Goal: Answer question/provide support: Share knowledge or assist other users

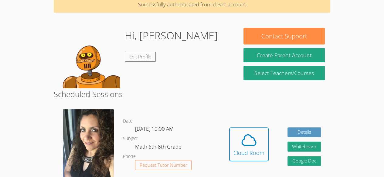
scroll to position [42, 0]
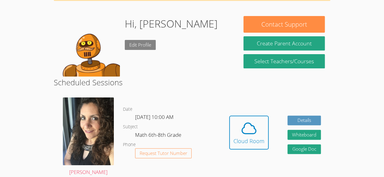
click at [138, 43] on link "Edit Profile" at bounding box center [140, 45] width 31 height 10
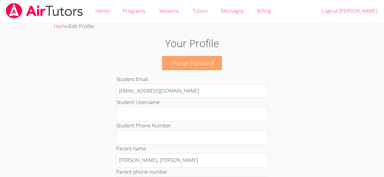
click at [190, 63] on link "Change Password" at bounding box center [192, 63] width 60 height 14
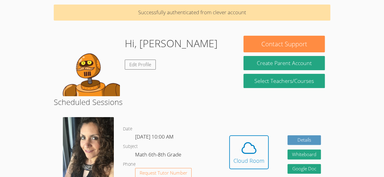
scroll to position [30, 0]
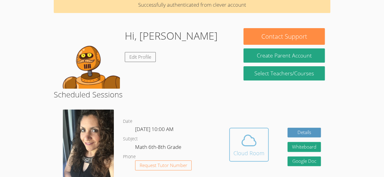
click at [251, 140] on icon at bounding box center [248, 140] width 17 height 17
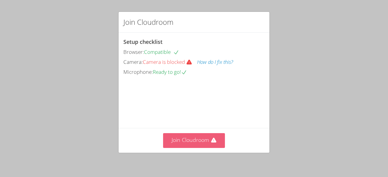
click at [206, 141] on button "Join Cloudroom" at bounding box center [194, 140] width 62 height 15
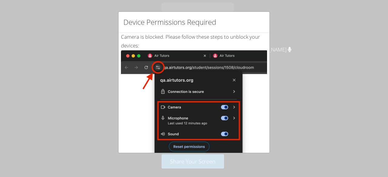
click at [201, 147] on img at bounding box center [194, 118] width 146 height 137
click at [233, 107] on img at bounding box center [194, 118] width 146 height 137
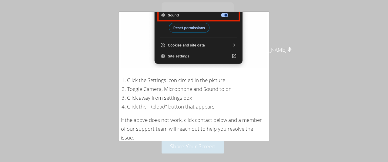
scroll to position [140, 0]
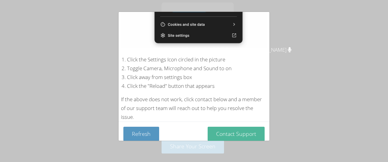
click at [240, 131] on button "Contact Support" at bounding box center [236, 133] width 57 height 14
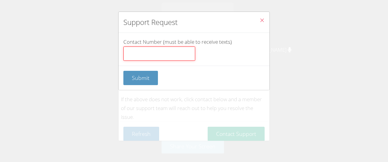
click at [165, 58] on input "Contact Number (must be able to receive texts)" at bounding box center [159, 53] width 72 height 15
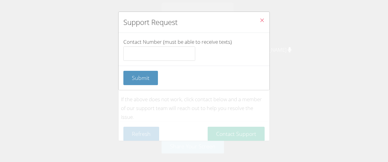
click at [263, 16] on button "Close" at bounding box center [262, 21] width 15 height 19
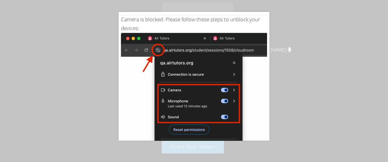
scroll to position [13, 0]
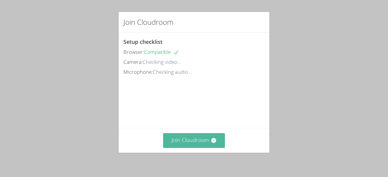
click at [211, 143] on icon at bounding box center [213, 140] width 5 height 5
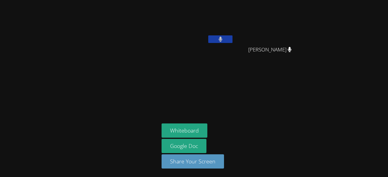
click at [199, 25] on video at bounding box center [198, 22] width 72 height 41
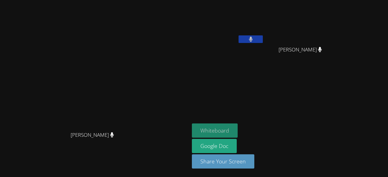
click at [238, 132] on button "Whiteboard" at bounding box center [215, 131] width 46 height 14
click at [253, 39] on icon at bounding box center [251, 39] width 4 height 5
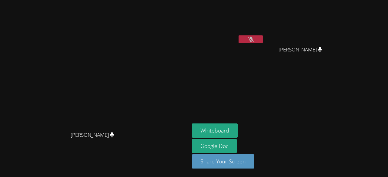
click at [254, 39] on icon at bounding box center [251, 39] width 6 height 5
click at [263, 38] on button at bounding box center [251, 39] width 24 height 8
click at [263, 40] on button at bounding box center [251, 39] width 24 height 8
click at [254, 37] on icon at bounding box center [251, 39] width 6 height 5
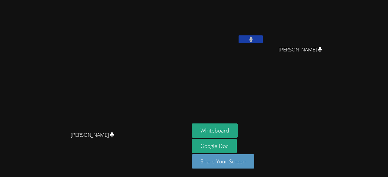
click at [263, 42] on button at bounding box center [251, 39] width 24 height 8
click at [254, 42] on icon at bounding box center [251, 39] width 6 height 5
click at [253, 40] on icon at bounding box center [251, 39] width 4 height 5
click at [263, 44] on div at bounding box center [251, 39] width 24 height 9
click at [263, 41] on button at bounding box center [251, 39] width 24 height 8
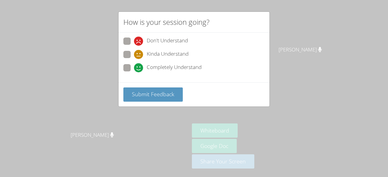
click at [165, 43] on span "Don't Understand" at bounding box center [167, 41] width 41 height 9
click at [139, 43] on input "Don't Understand" at bounding box center [136, 40] width 5 height 5
radio input "true"
click at [180, 56] on span "Kinda Understand" at bounding box center [168, 54] width 42 height 9
click at [139, 56] on input "Kinda Understand" at bounding box center [136, 53] width 5 height 5
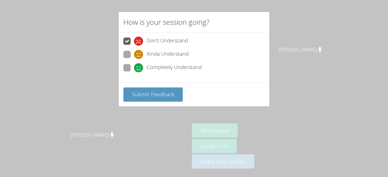
radio input "true"
click at [175, 70] on span "Completely Understand" at bounding box center [174, 67] width 55 height 9
click at [139, 69] on input "Completely Understand" at bounding box center [136, 66] width 5 height 5
radio input "true"
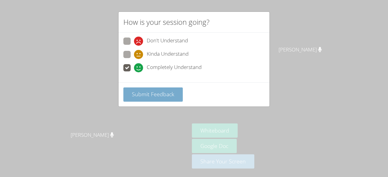
click at [159, 92] on span "Submit Feedback" at bounding box center [153, 94] width 42 height 7
